Goal: Task Accomplishment & Management: Use online tool/utility

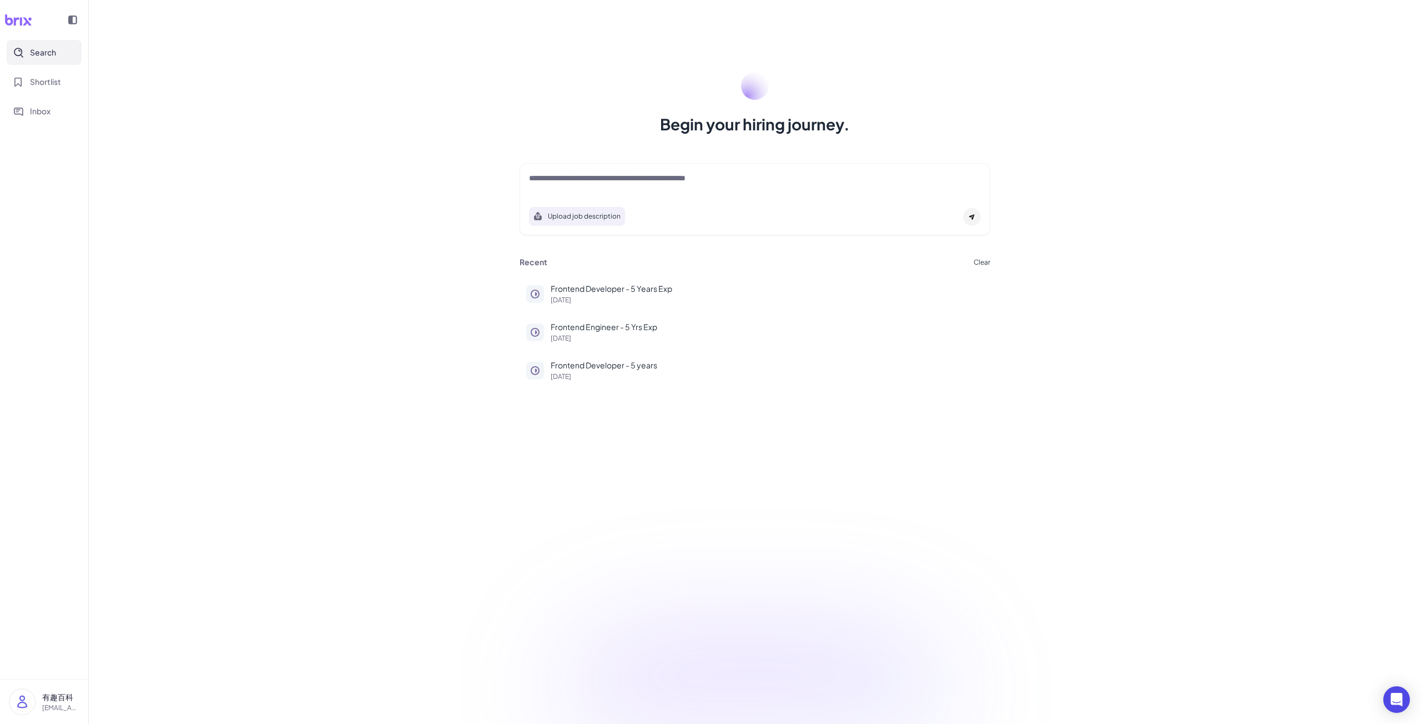
click at [179, 439] on div "Begin your hiring journey. Upload job description Job Titles Location Years of …" at bounding box center [755, 362] width 1332 height 724
click at [437, 432] on div "Begin your hiring journey. Upload job description Job Titles Location Years of …" at bounding box center [755, 362] width 1332 height 724
click at [565, 290] on p "Frontend Developer - 5 Years Exp" at bounding box center [767, 289] width 433 height 12
click at [167, 465] on div "Begin your hiring journey. Upload job description Job Titles Location Years of …" at bounding box center [755, 362] width 1332 height 724
click at [559, 289] on p "Frontend Developer - 5 Years Exp" at bounding box center [767, 289] width 433 height 12
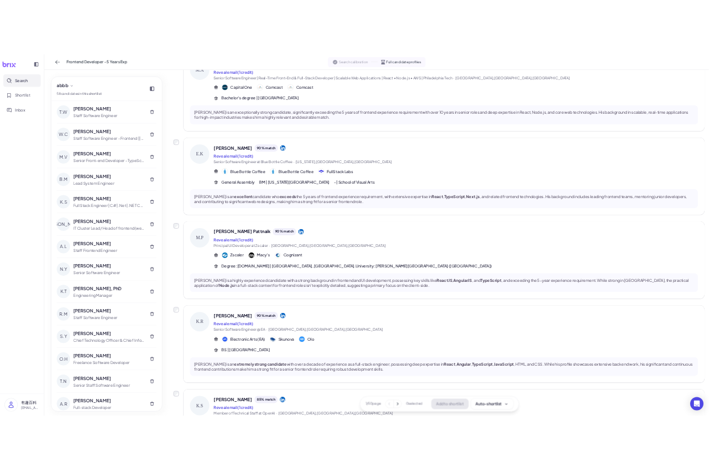
scroll to position [666, 0]
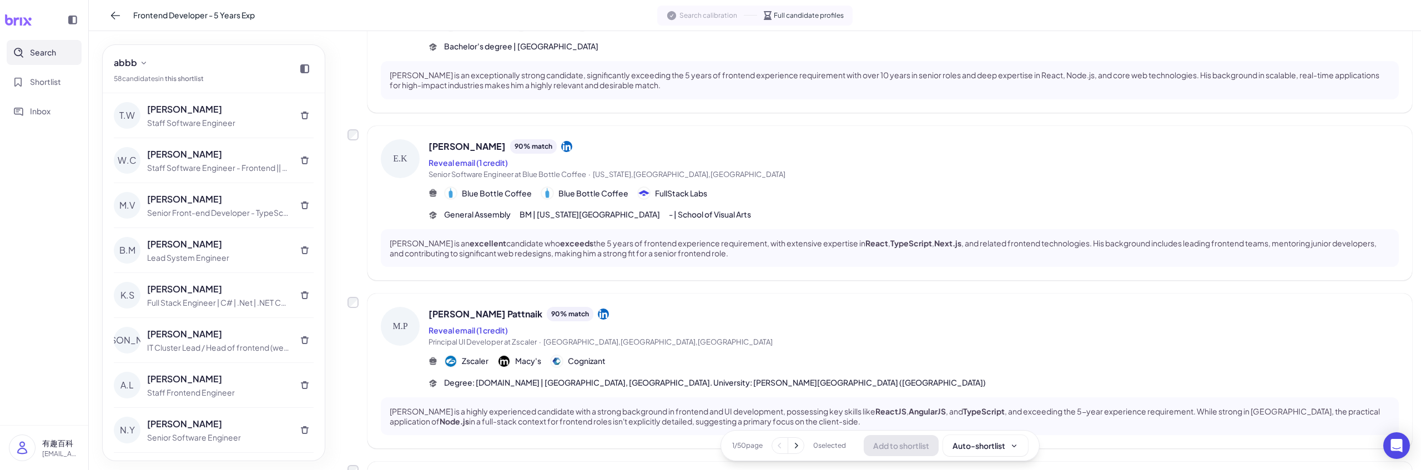
click at [346, 380] on div "Candidate profiles Add selected candidates to shortlist Select all on this page…" at bounding box center [880, 269] width 1082 height 1809
drag, startPoint x: 520, startPoint y: 327, endPoint x: 424, endPoint y: 328, distance: 95.5
click at [424, 328] on div "M.P Mukti Prasad Pattnaik 90 % match Reveal email (1 credit) Principal UI Devel…" at bounding box center [890, 348] width 1018 height 82
copy button "Reveal email (1 credit)"
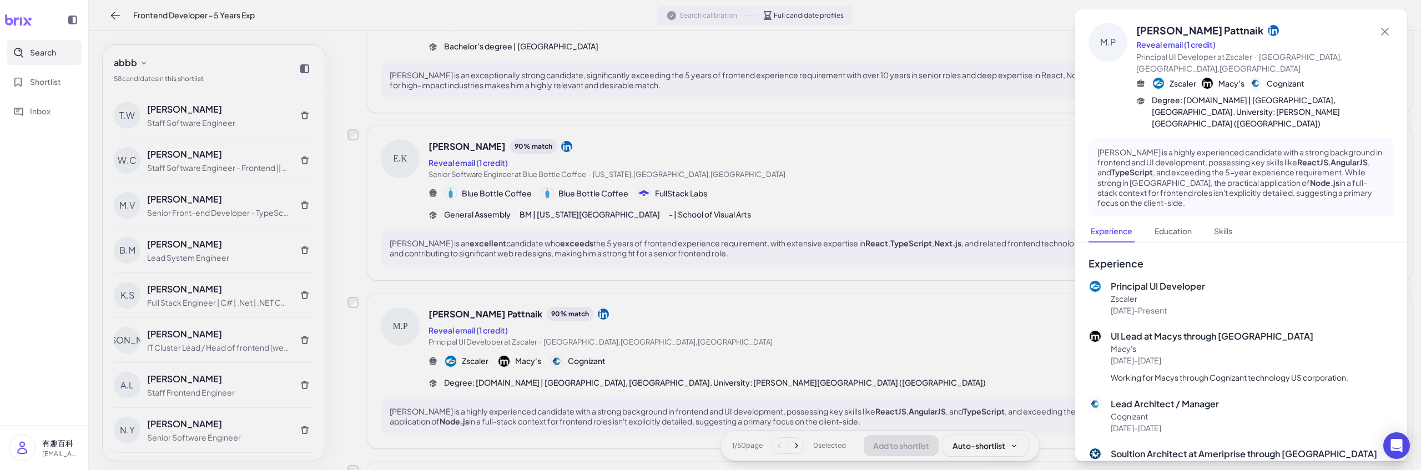
click at [342, 228] on div at bounding box center [710, 235] width 1421 height 470
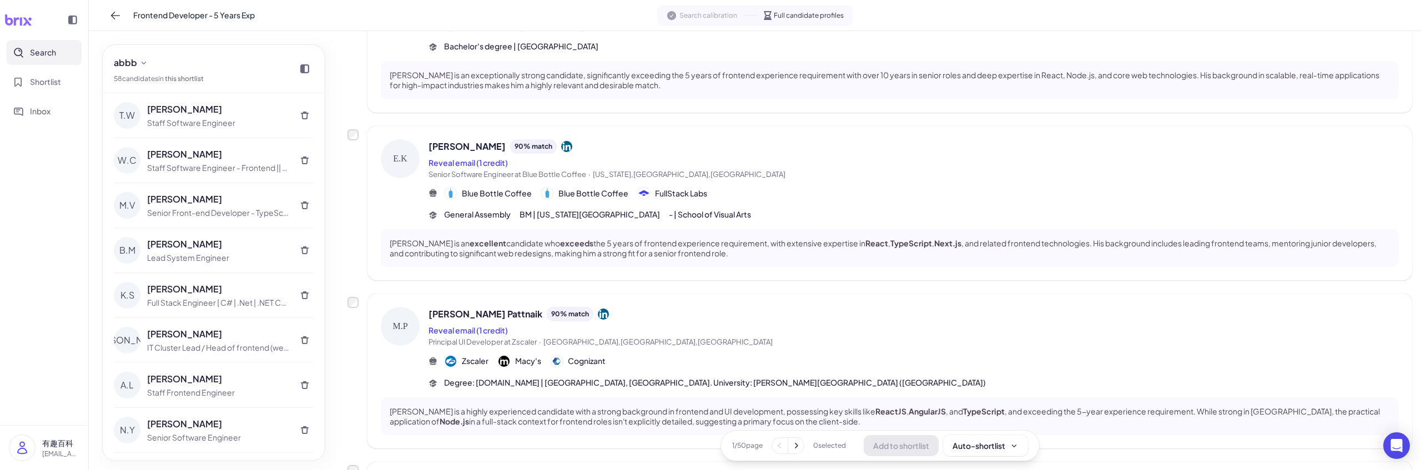
click at [346, 194] on div "Candidate profiles Add selected candidates to shortlist Select all on this page…" at bounding box center [880, 269] width 1082 height 1809
click at [341, 250] on div "Candidate profiles Add selected candidates to shortlist Select all on this page…" at bounding box center [880, 269] width 1082 height 1809
click at [345, 210] on div "Candidate profiles Add selected candidates to shortlist Select all on this page…" at bounding box center [880, 269] width 1082 height 1809
click at [342, 237] on div "Candidate profiles Add selected candidates to shortlist Select all on this page…" at bounding box center [880, 269] width 1082 height 1809
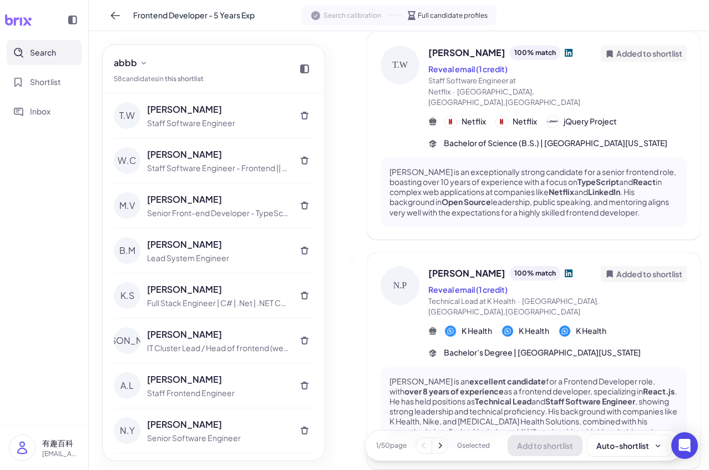
scroll to position [244, 0]
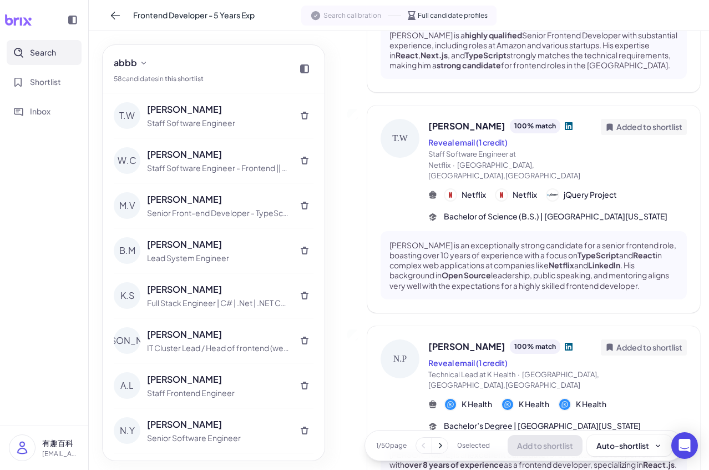
click at [72, 23] on icon at bounding box center [72, 20] width 9 height 9
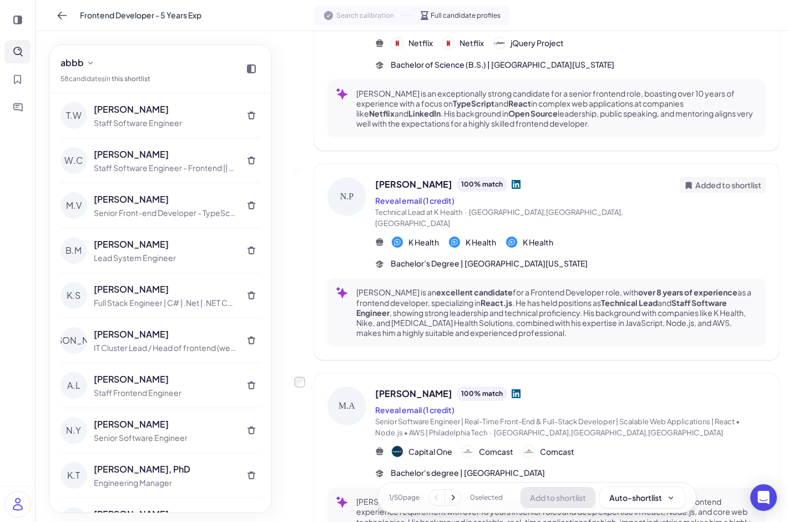
scroll to position [542, 0]
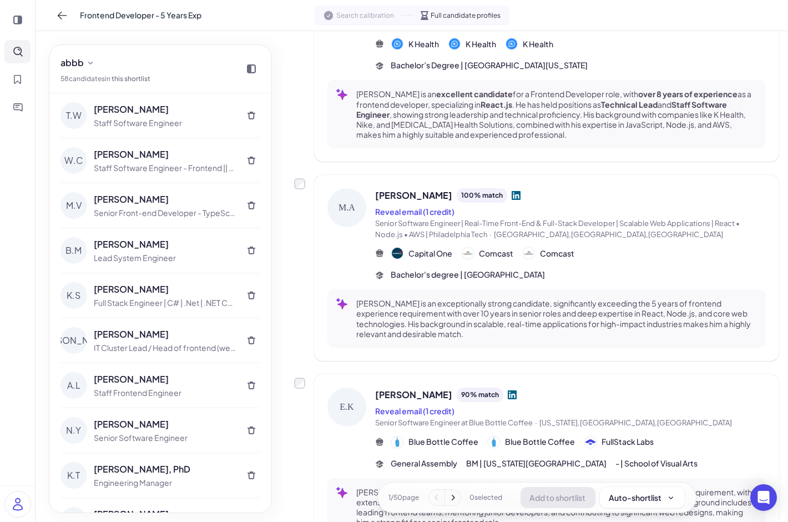
click at [15, 59] on button "Search" at bounding box center [17, 51] width 26 height 23
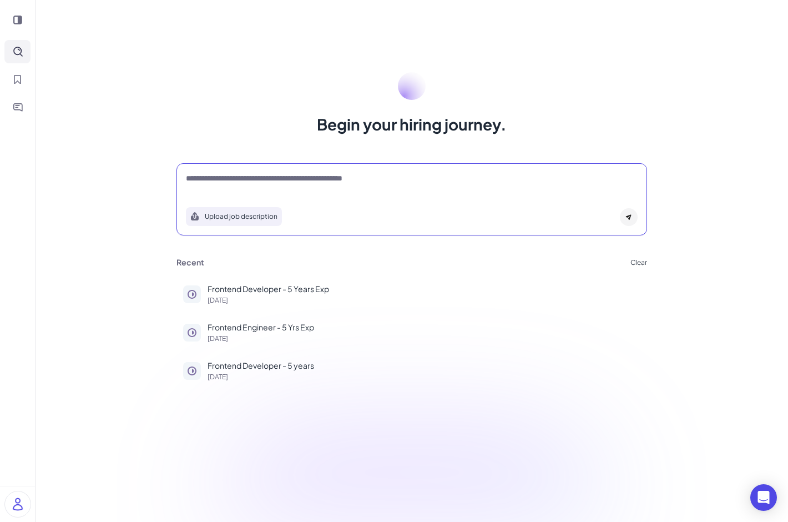
click at [204, 180] on textarea at bounding box center [412, 179] width 452 height 13
click at [168, 443] on div "Begin your hiring journey. Upload job description Job Titles Location Years of …" at bounding box center [412, 261] width 753 height 522
click at [396, 178] on textarea at bounding box center [412, 179] width 452 height 13
click at [630, 214] on icon at bounding box center [629, 217] width 7 height 7
click at [379, 167] on div "Upload job description" at bounding box center [412, 199] width 471 height 72
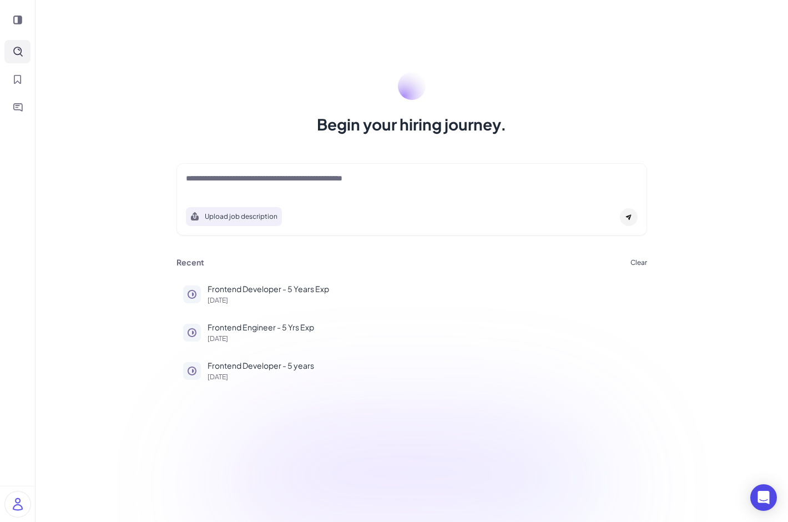
click at [369, 181] on textarea at bounding box center [412, 179] width 452 height 13
drag, startPoint x: 187, startPoint y: 177, endPoint x: 395, endPoint y: 189, distance: 207.9
click at [395, 189] on div at bounding box center [412, 184] width 452 height 22
click at [269, 286] on p "Frontend Developer - 5 Years Exp" at bounding box center [424, 289] width 433 height 12
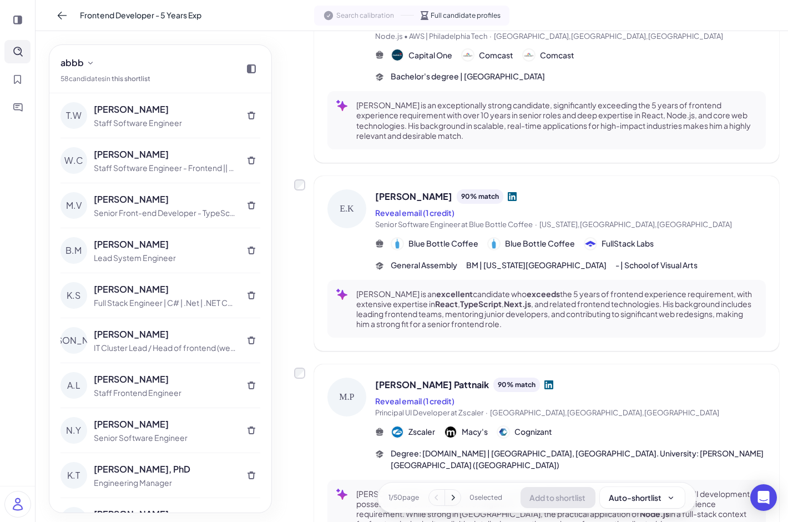
scroll to position [1048, 0]
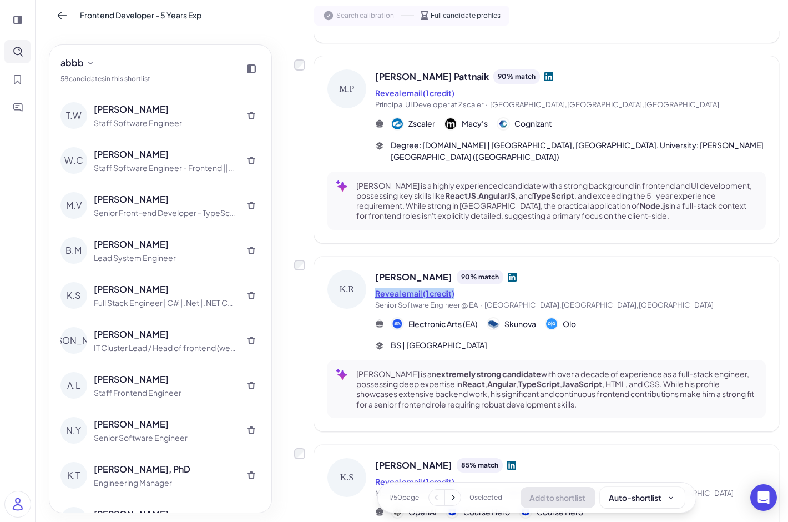
drag, startPoint x: 472, startPoint y: 259, endPoint x: 375, endPoint y: 262, distance: 97.7
click at [375, 286] on div "Reveal email (1 credit)" at bounding box center [570, 292] width 391 height 13
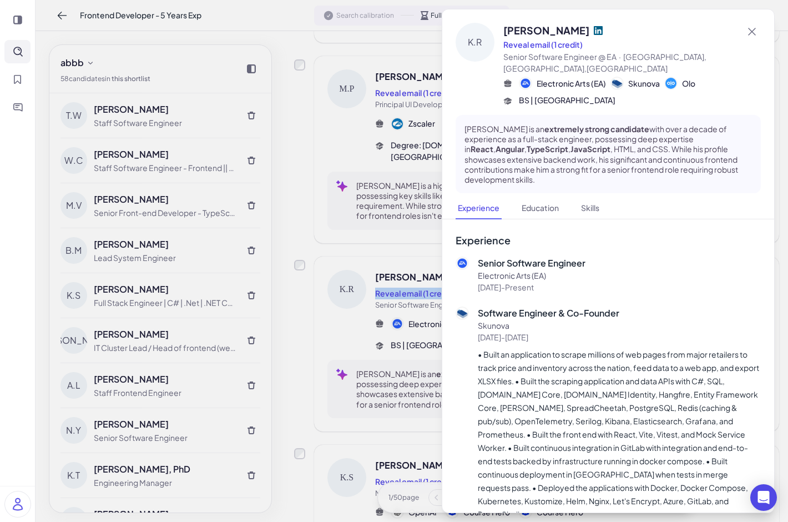
copy button "Reveal email (1 credit)"
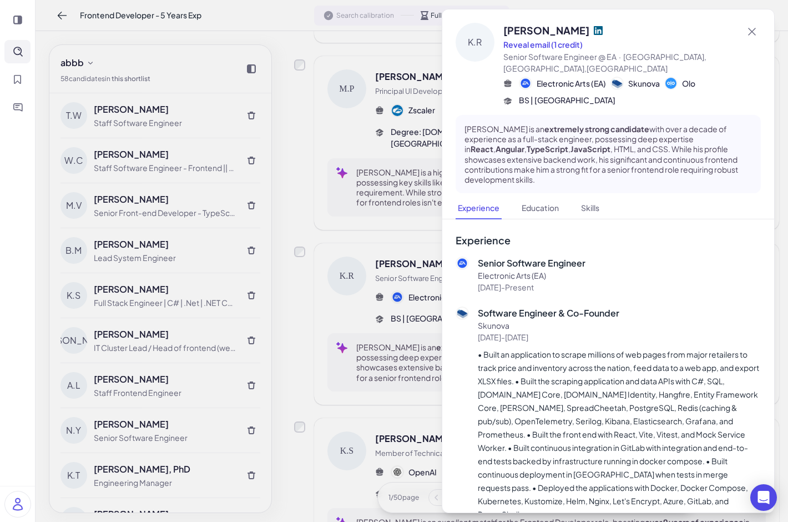
scroll to position [970, 0]
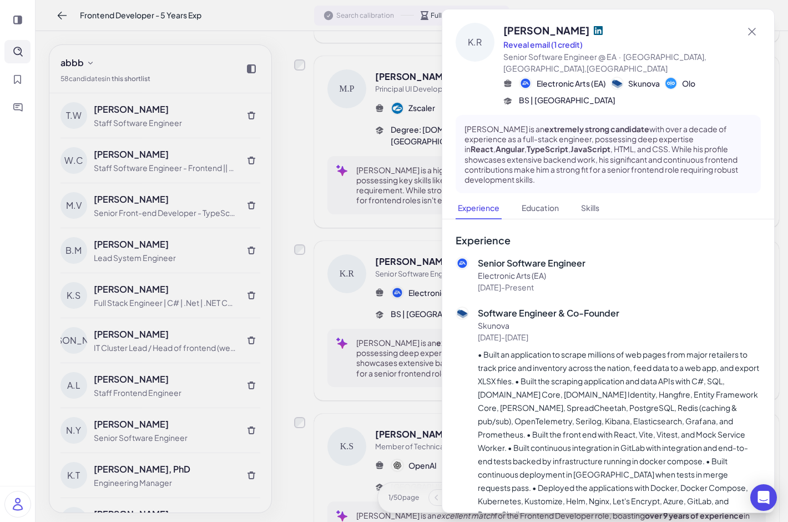
click at [273, 302] on div at bounding box center [394, 261] width 788 height 522
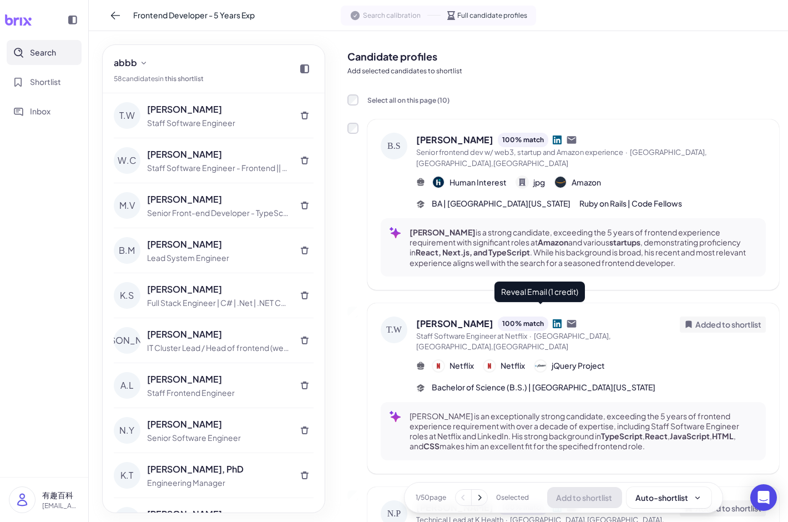
click at [567, 320] on icon at bounding box center [571, 323] width 9 height 7
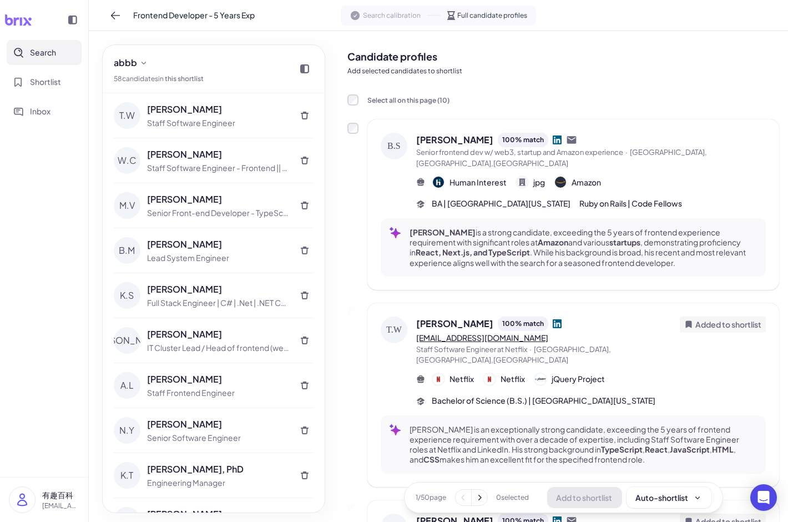
click at [548, 331] on div "twillis@linkedin.com" at bounding box center [482, 337] width 132 height 13
